Goal: Task Accomplishment & Management: Manage account settings

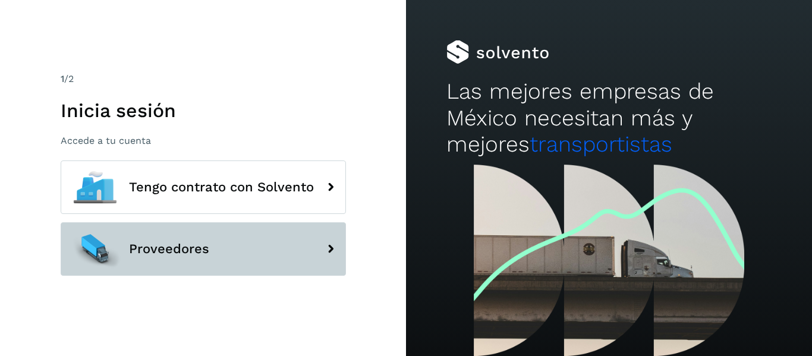
click at [191, 250] on span "Proveedores" at bounding box center [169, 249] width 80 height 14
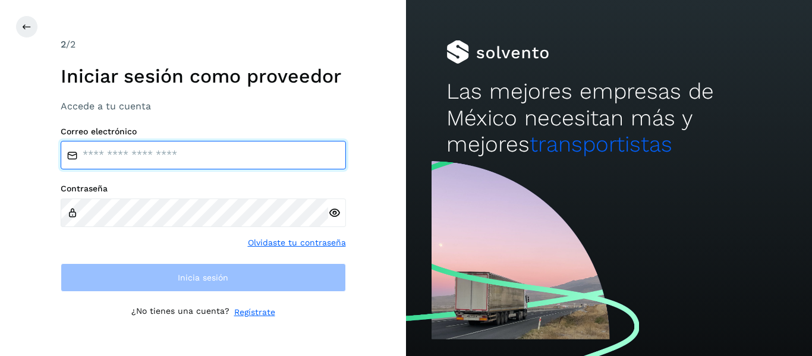
click at [197, 159] on input "email" at bounding box center [203, 155] width 285 height 29
type input "**********"
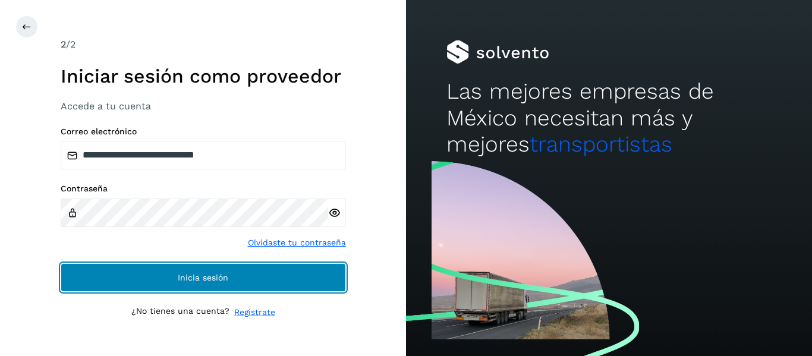
click at [220, 279] on span "Inicia sesión" at bounding box center [203, 277] width 51 height 8
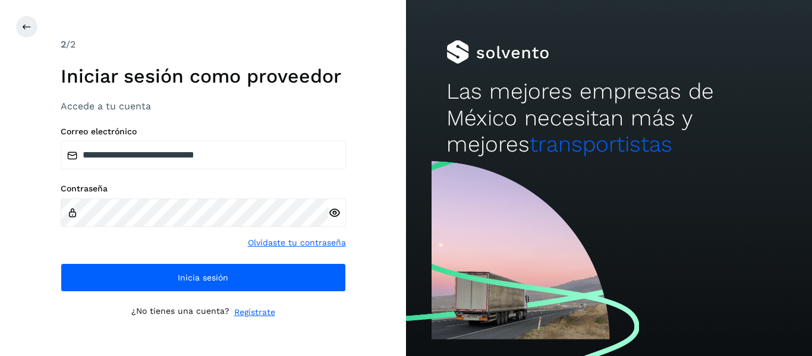
click at [334, 212] on icon at bounding box center [334, 213] width 12 height 12
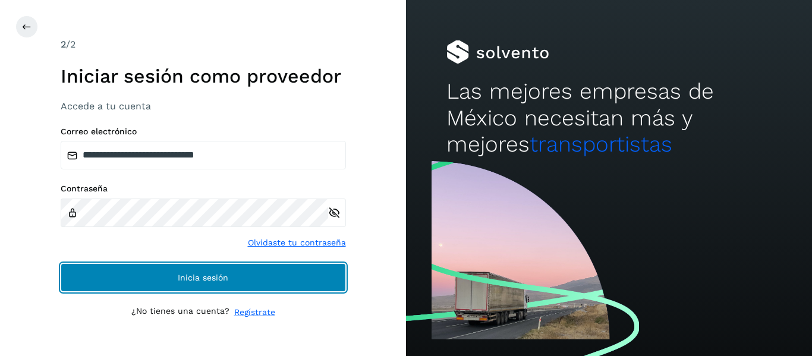
click at [172, 267] on button "Inicia sesión" at bounding box center [203, 277] width 285 height 29
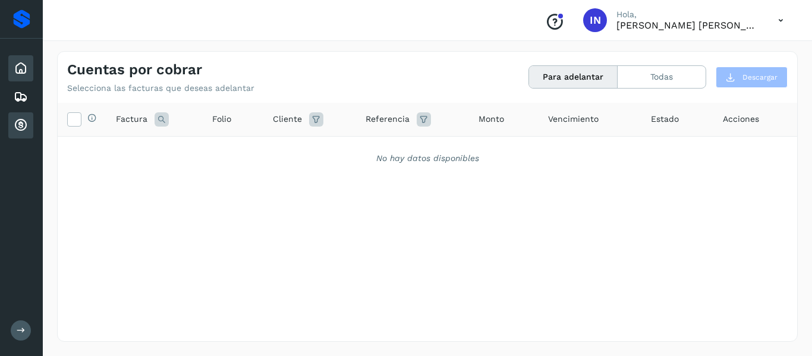
click at [19, 71] on icon at bounding box center [21, 68] width 14 height 14
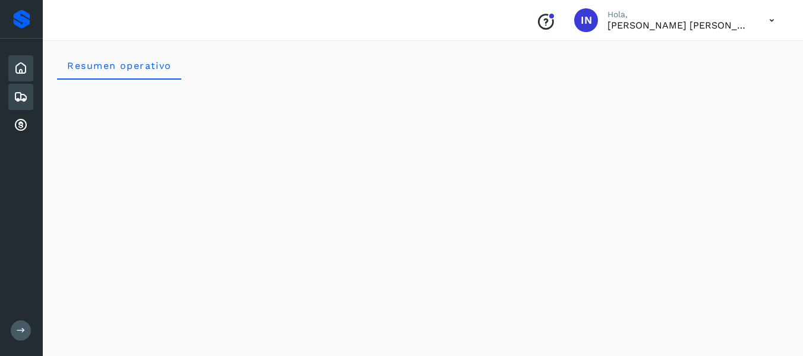
click at [24, 92] on icon at bounding box center [21, 97] width 14 height 14
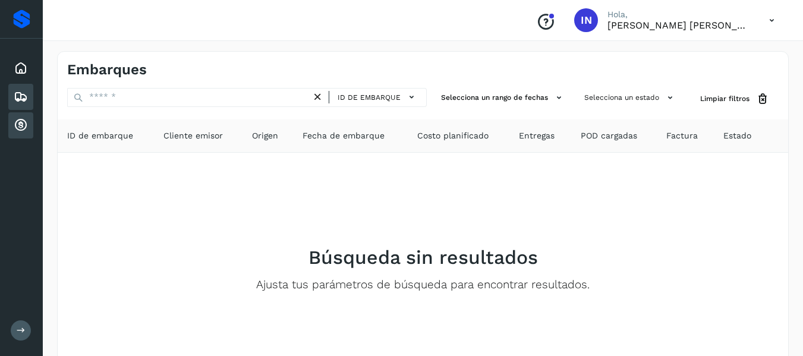
click at [21, 122] on icon at bounding box center [21, 125] width 14 height 14
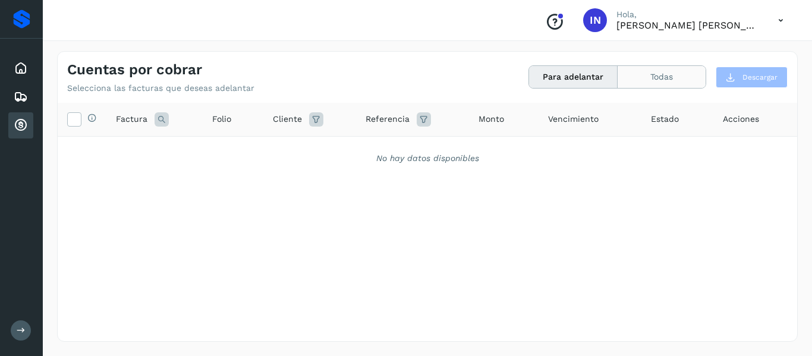
click at [657, 78] on button "Todas" at bounding box center [662, 77] width 88 height 22
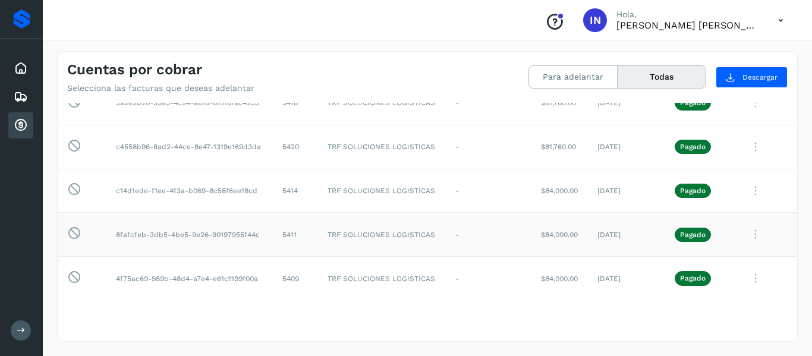
scroll to position [195, 0]
